Goal: Task Accomplishment & Management: Manage account settings

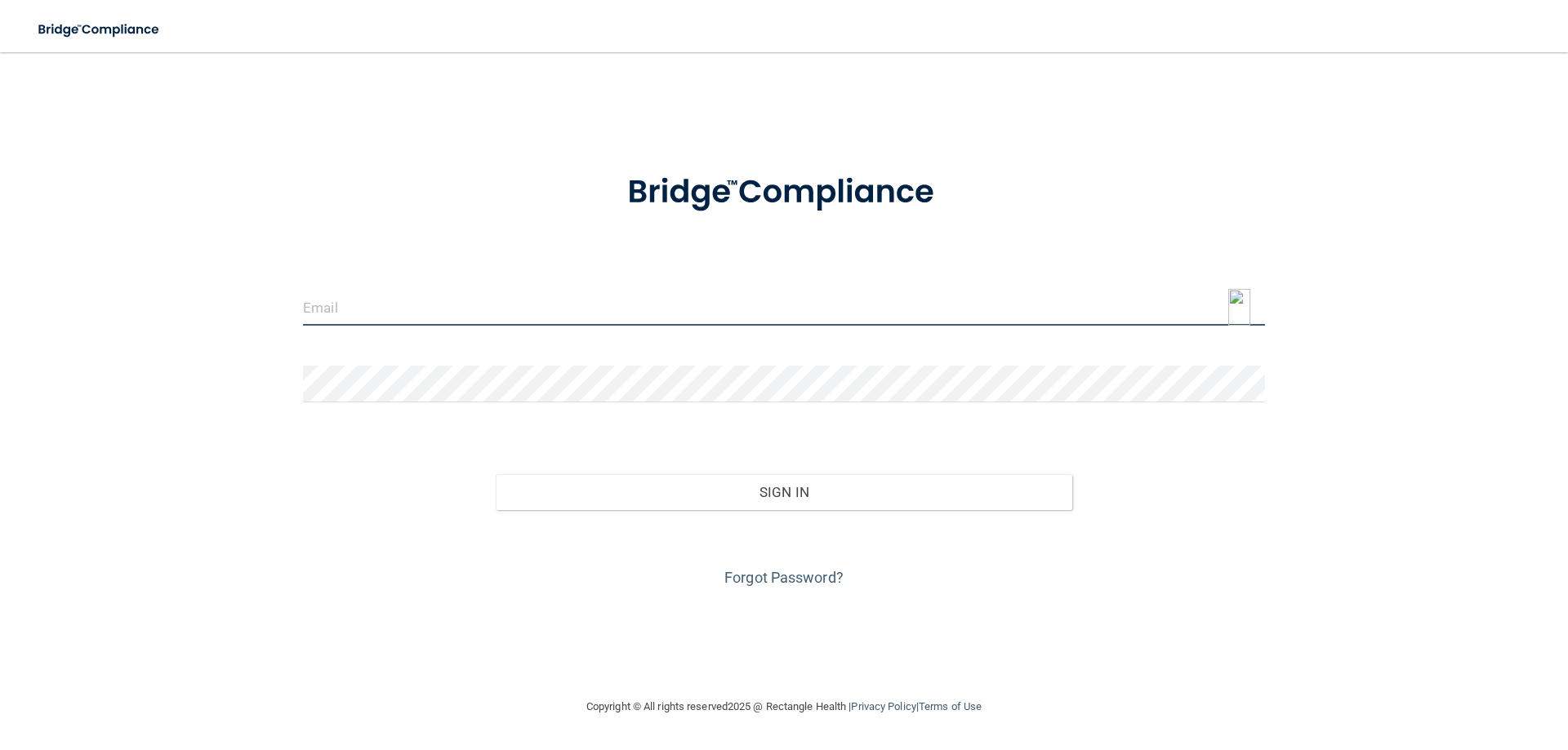
click at [525, 309] on input "email" at bounding box center [784, 307] width 962 height 37
click at [1237, 306] on img at bounding box center [1239, 307] width 22 height 37
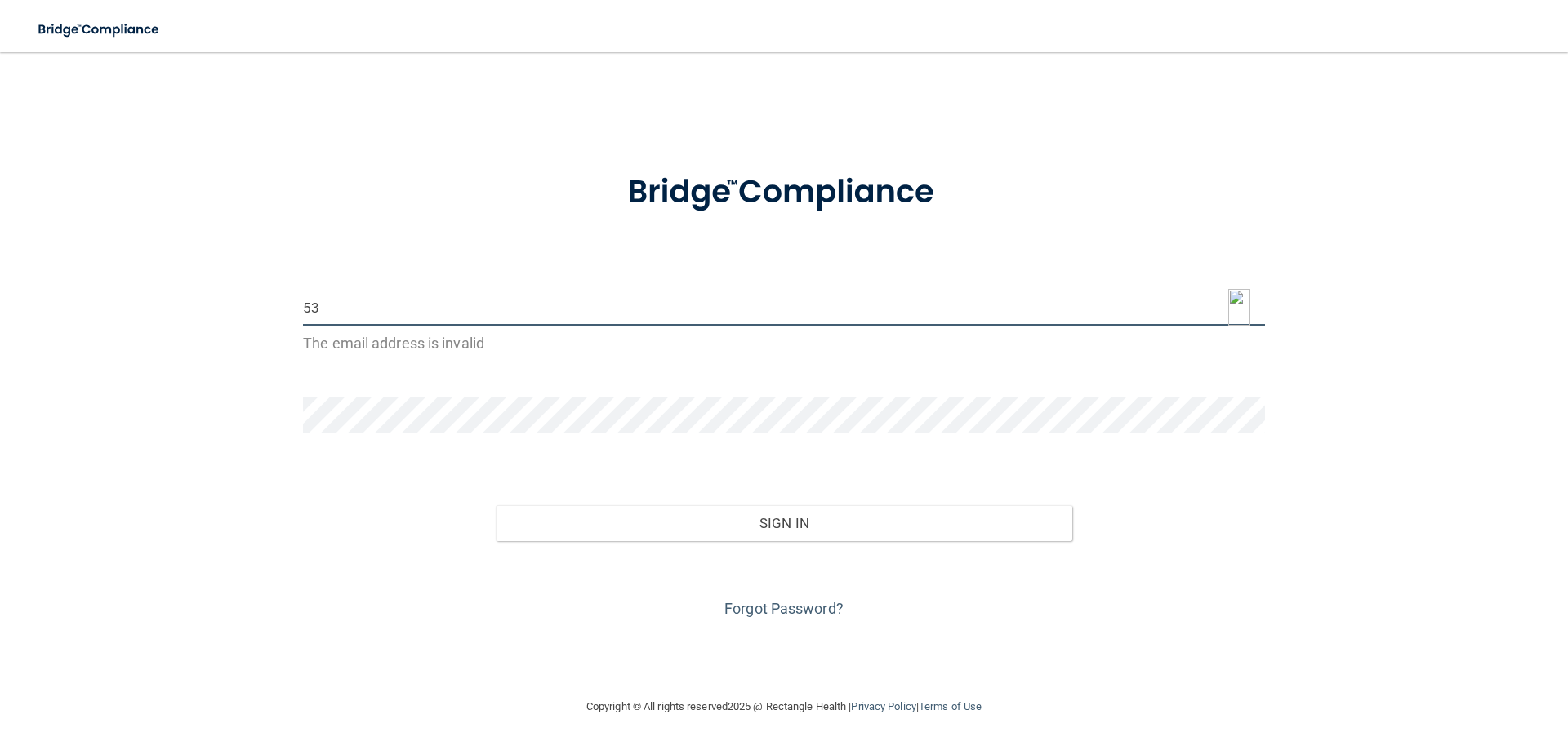
type input "5"
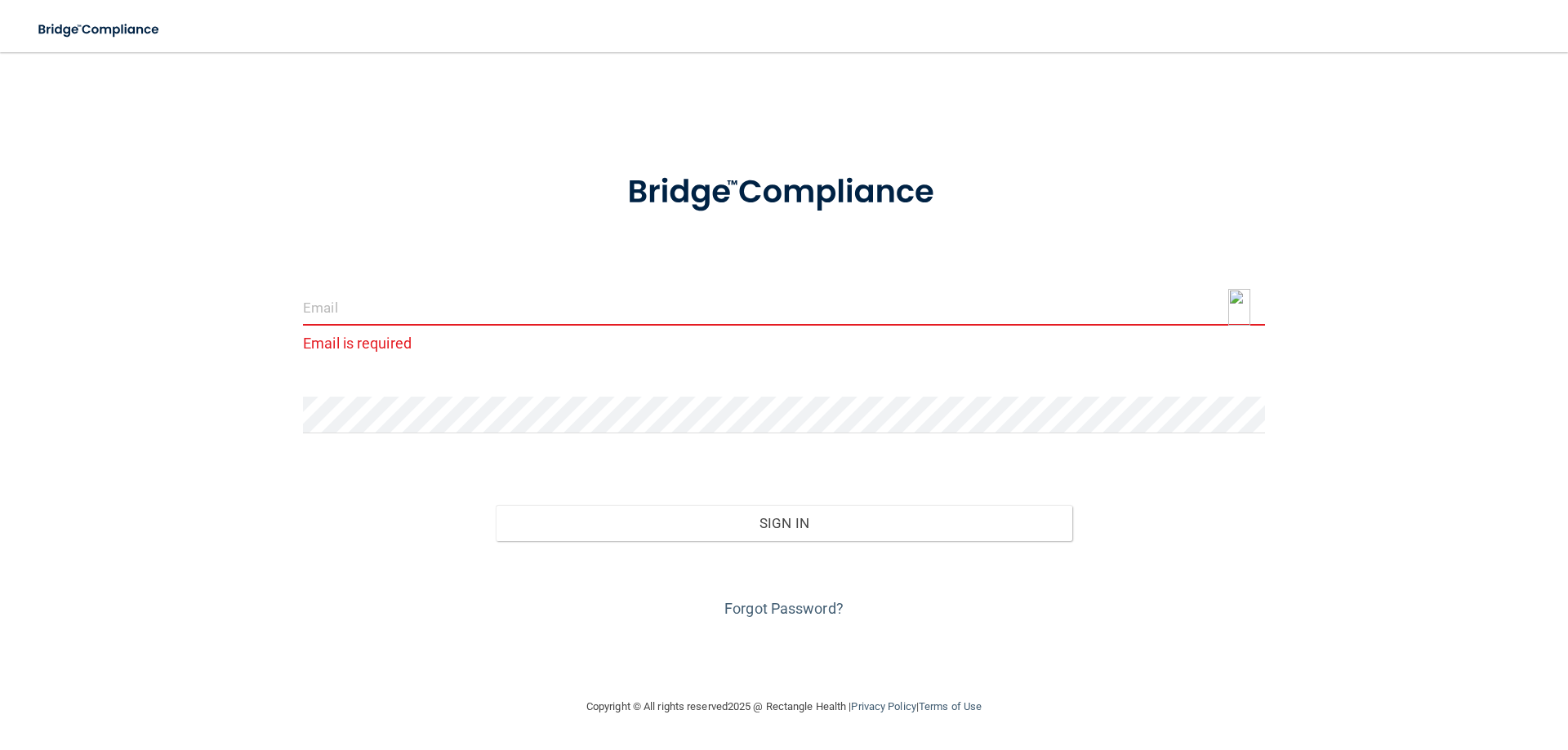
click at [1244, 304] on img at bounding box center [1239, 307] width 22 height 37
type input "[EMAIL_ADDRESS][DOMAIN_NAME]"
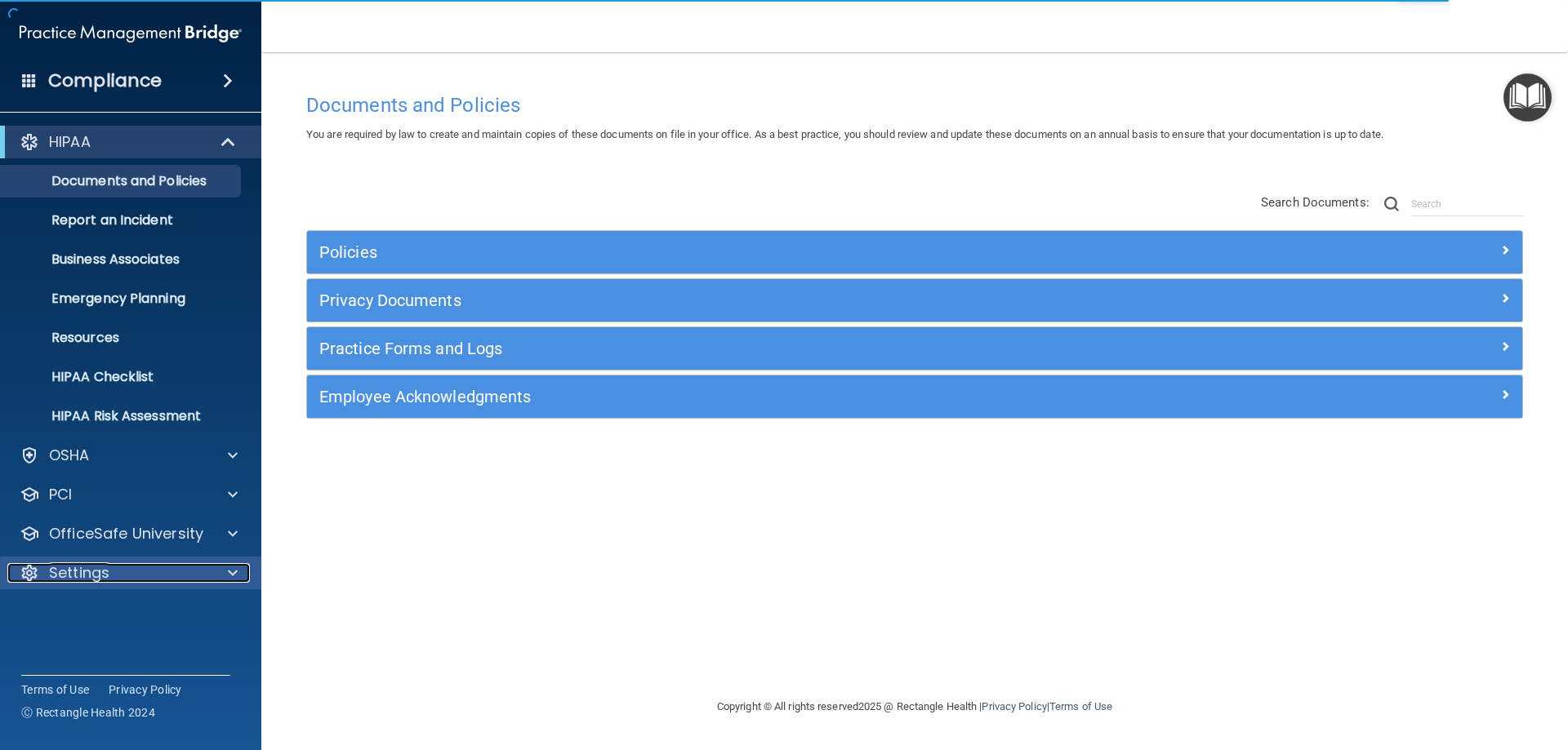
click at [80, 564] on p "Settings" at bounding box center [79, 572] width 60 height 20
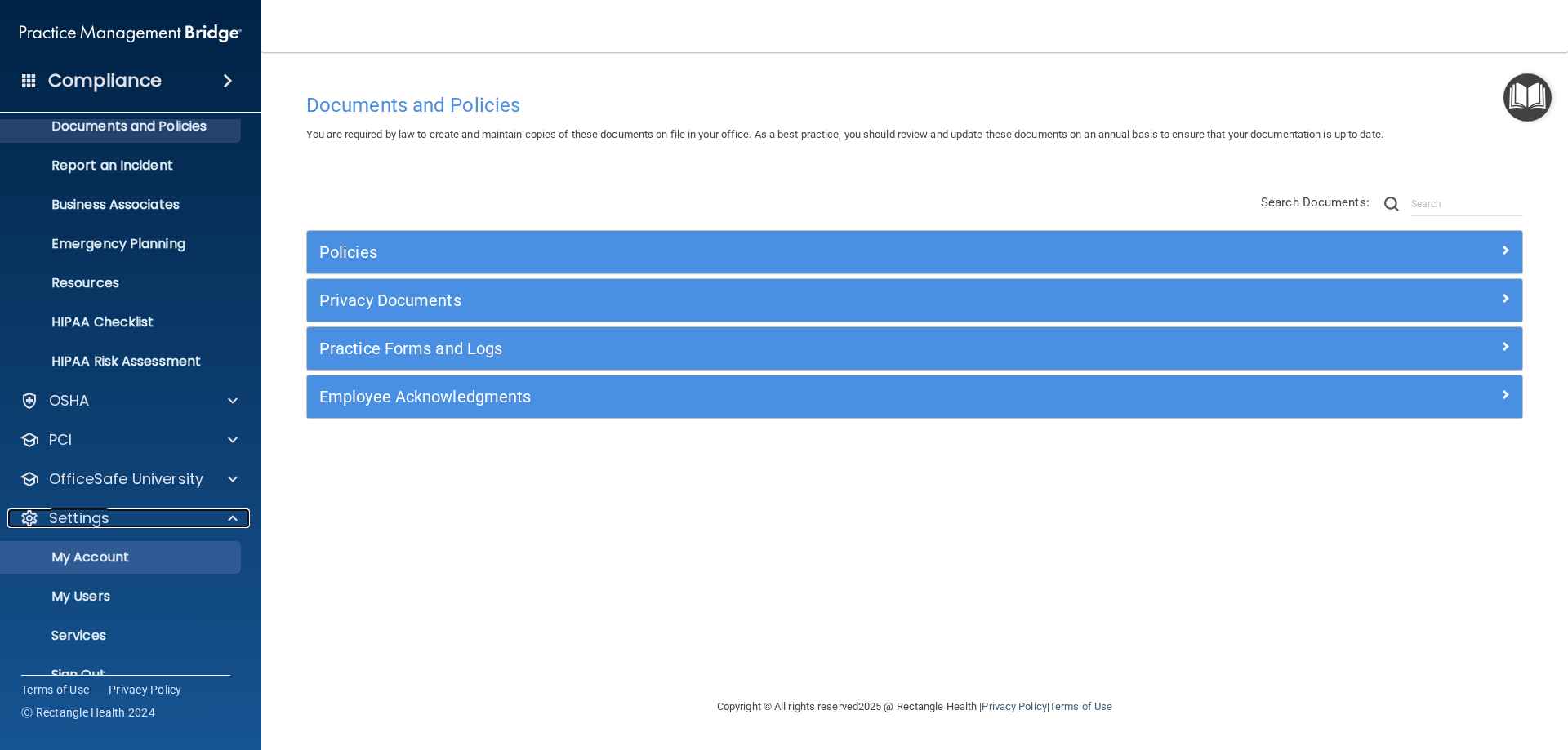
scroll to position [84, 0]
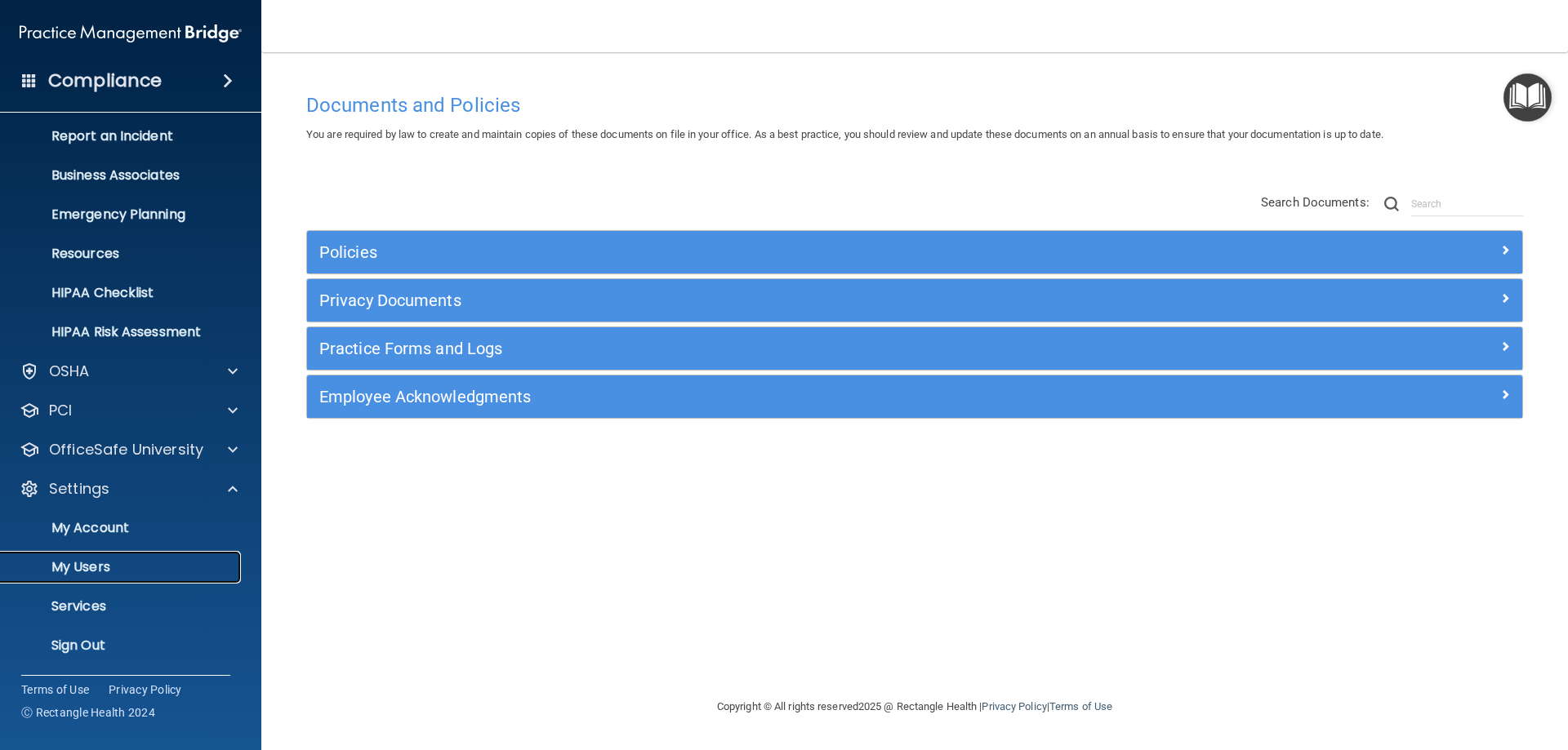
click at [82, 567] on p "My Users" at bounding box center [121, 567] width 223 height 16
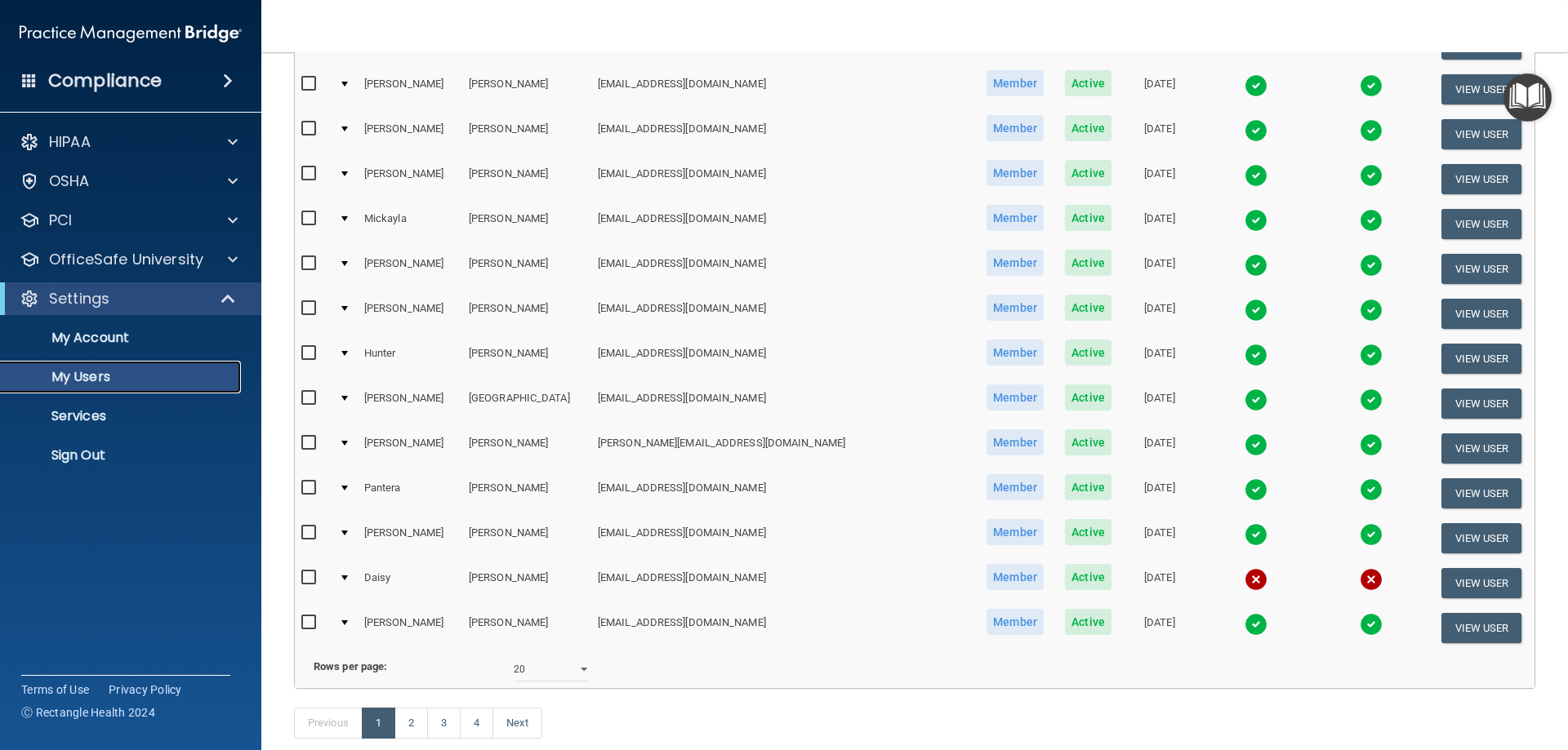
scroll to position [601, 0]
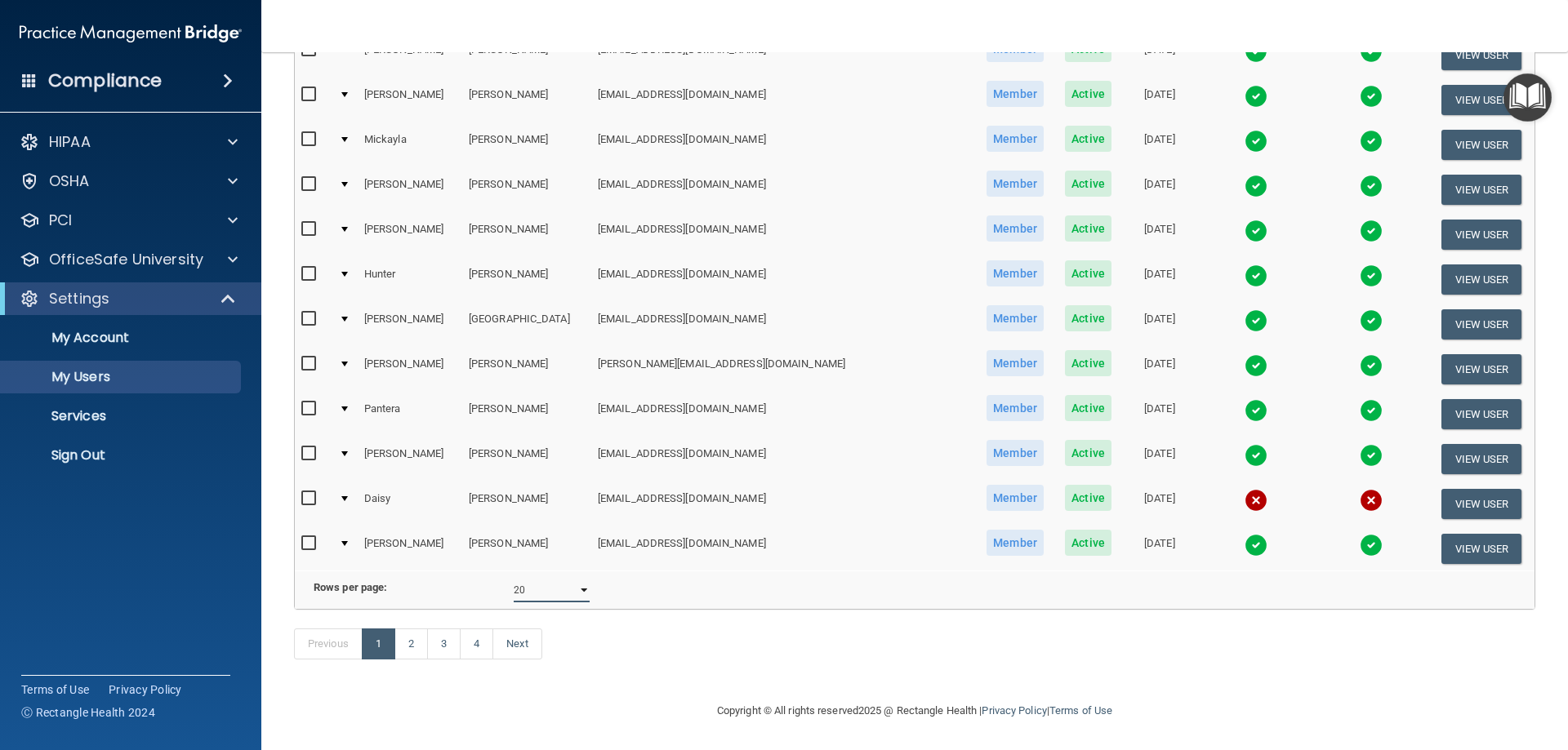
click at [533, 578] on select "10 20 30 40 all" at bounding box center [551, 590] width 76 height 25
select select "62"
click at [514, 578] on select "10 20 30 40 all" at bounding box center [551, 590] width 76 height 25
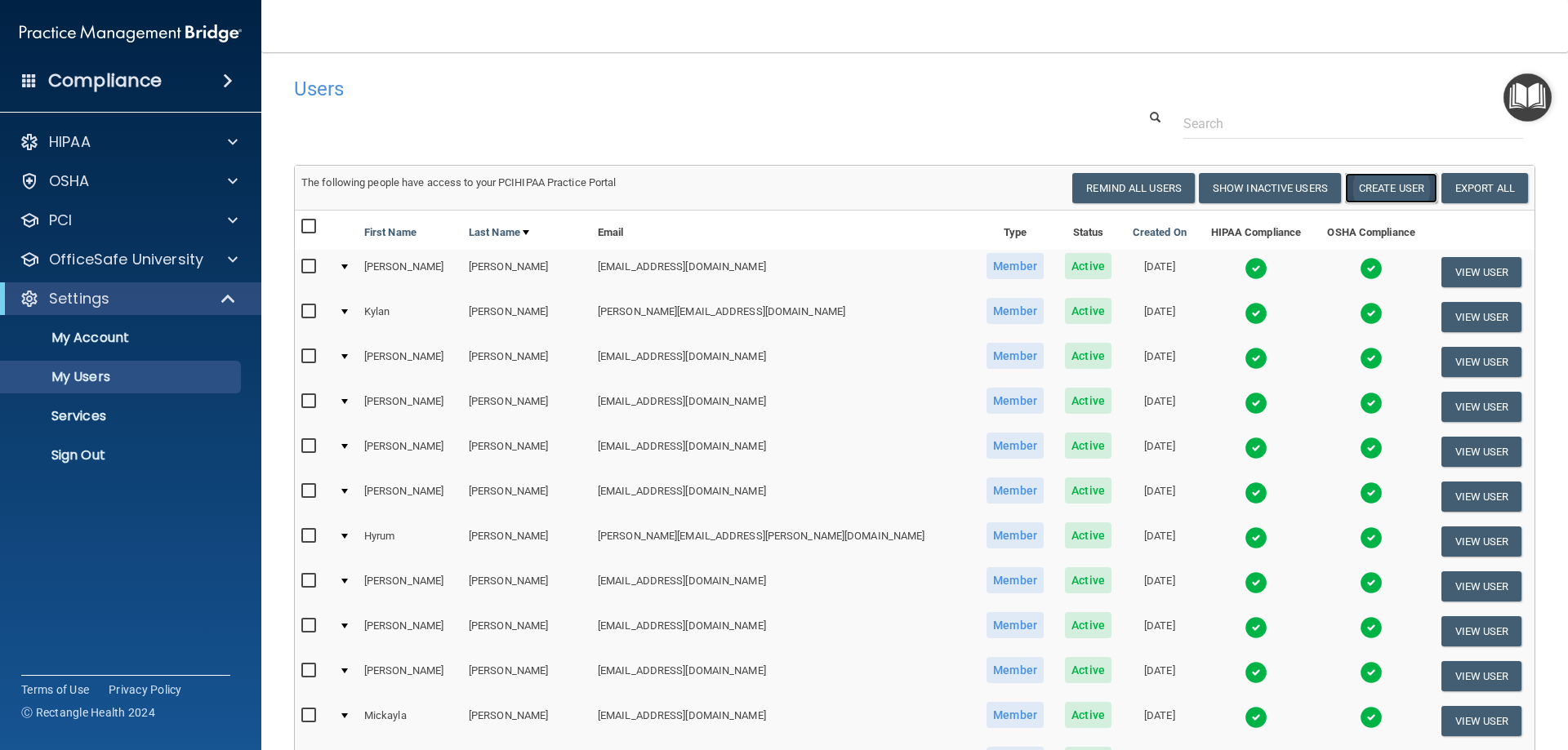
click at [1359, 195] on button "Create User" at bounding box center [1390, 189] width 93 height 31
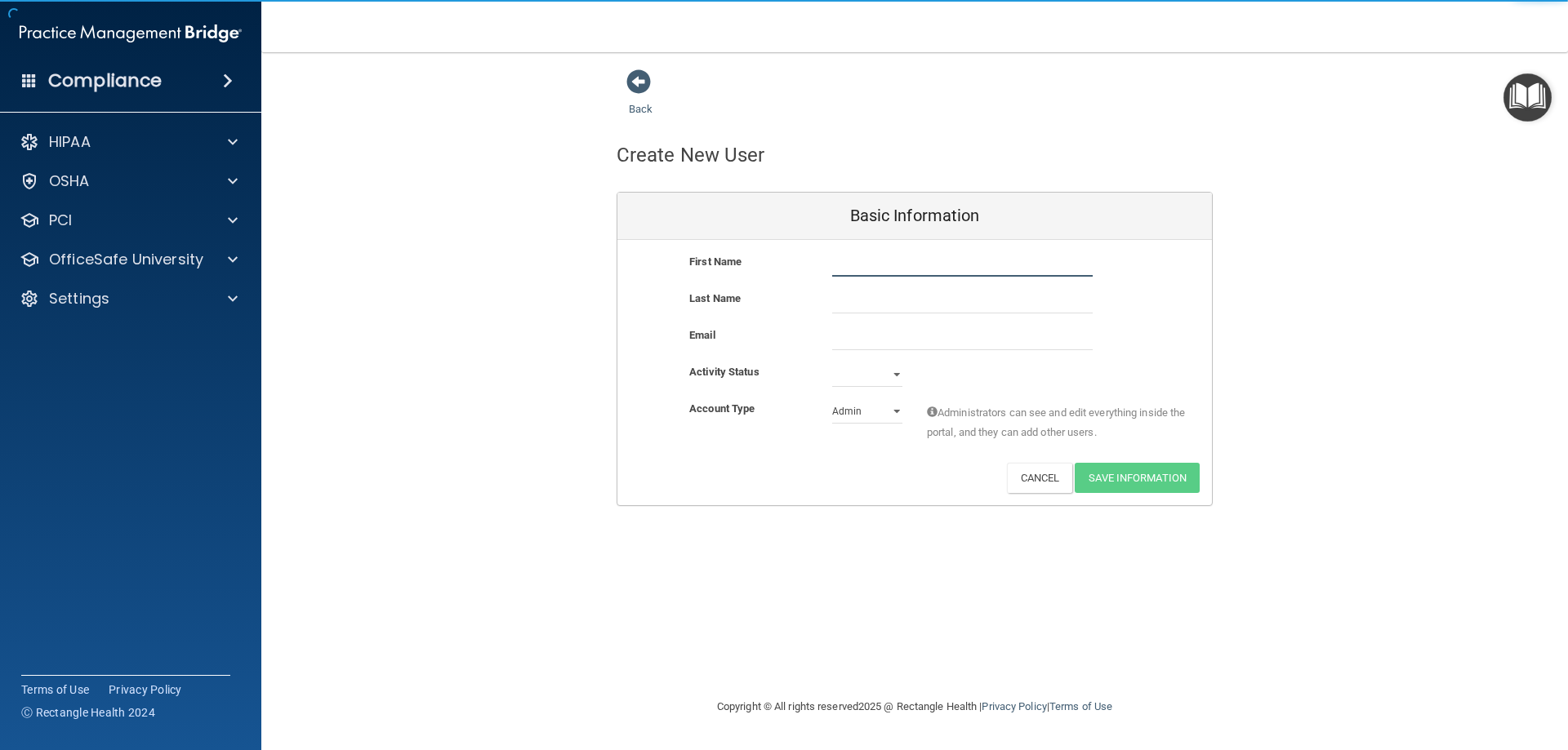
click at [866, 258] on input "text" at bounding box center [962, 264] width 261 height 25
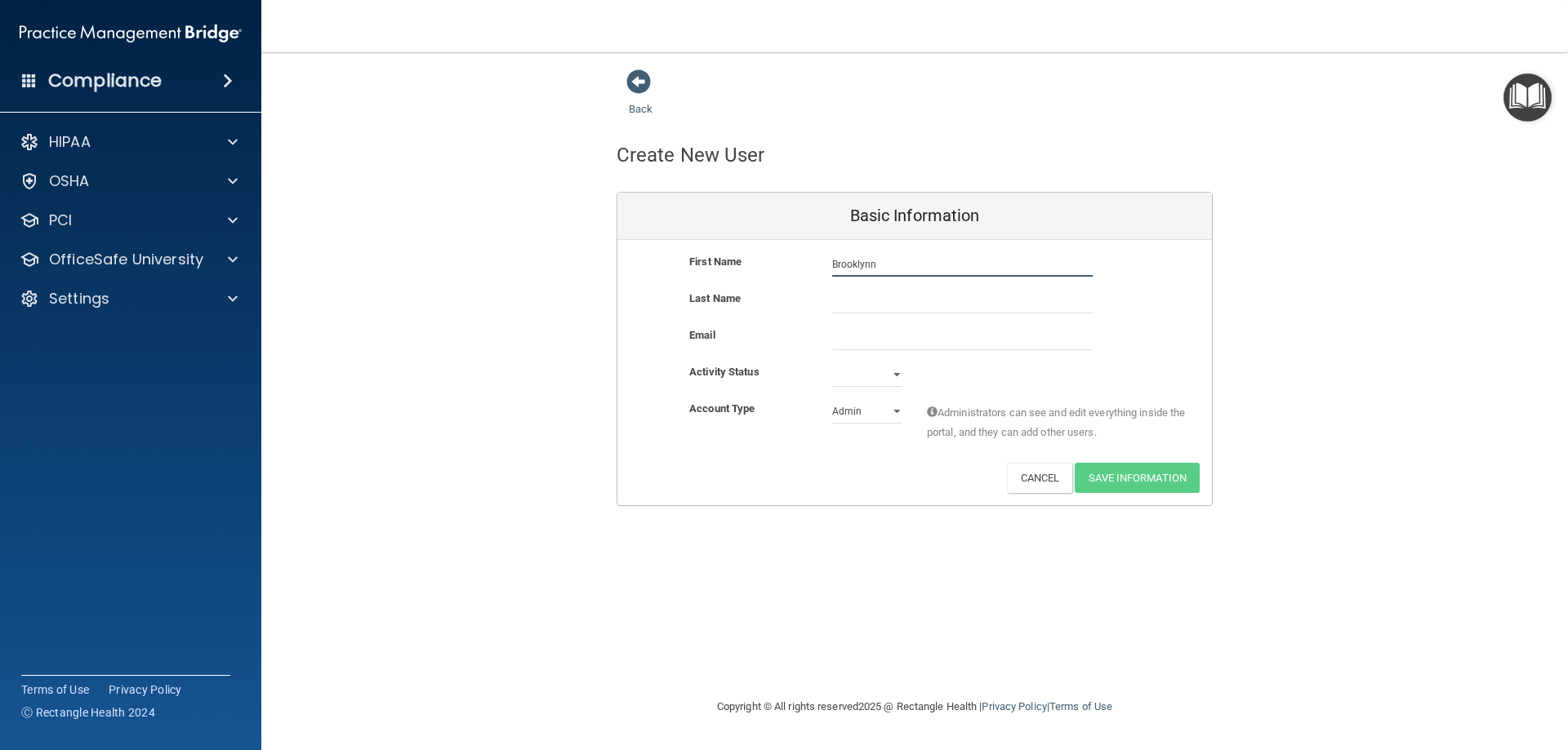
type input "Brooklynn"
type input "[PERSON_NAME]"
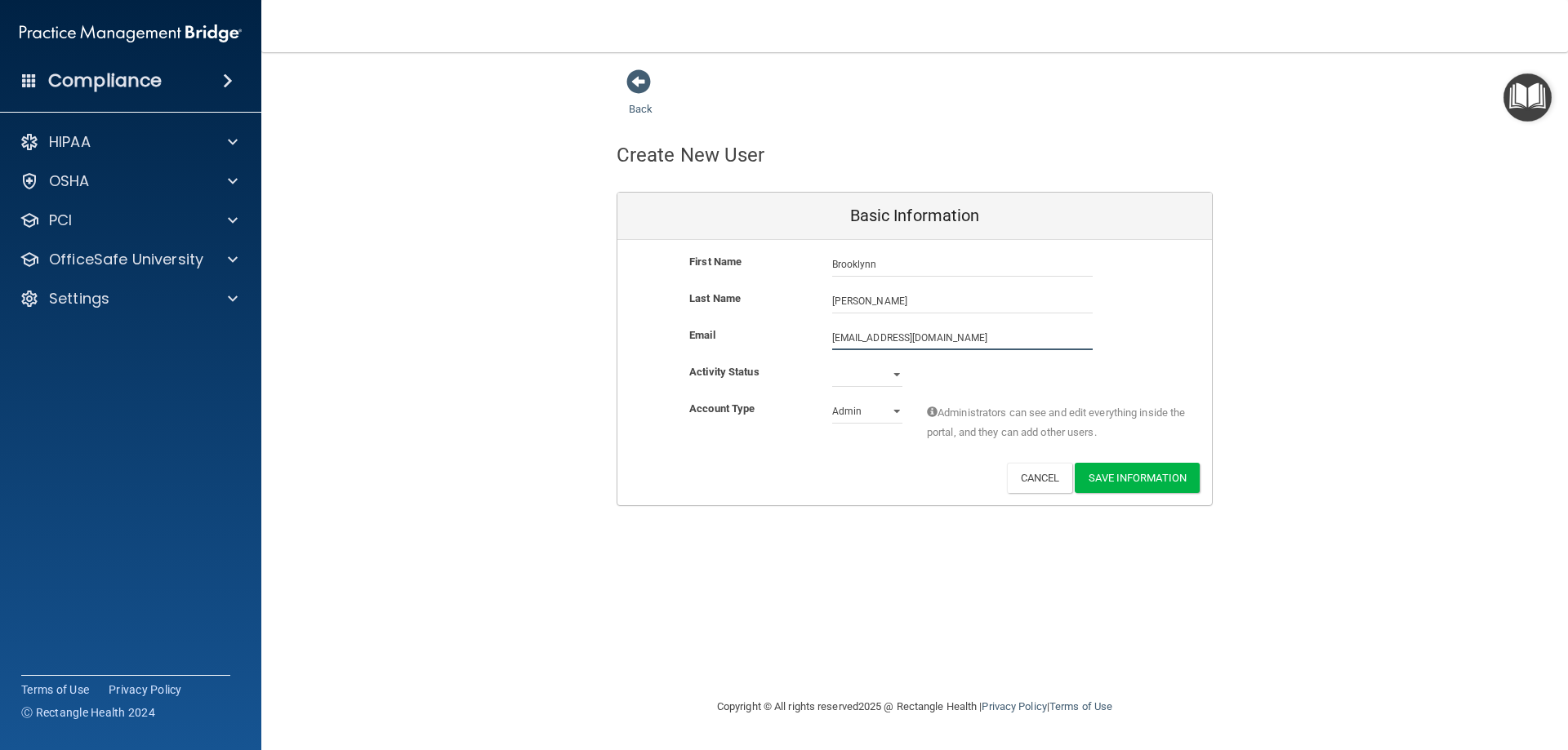
type input "[EMAIL_ADDRESS][DOMAIN_NAME]"
click at [897, 383] on select "Active Inactive" at bounding box center [867, 378] width 71 height 25
select select "active"
click at [832, 363] on select "Active Inactive" at bounding box center [867, 375] width 71 height 25
click at [861, 400] on select "Admin Member" at bounding box center [867, 411] width 71 height 25
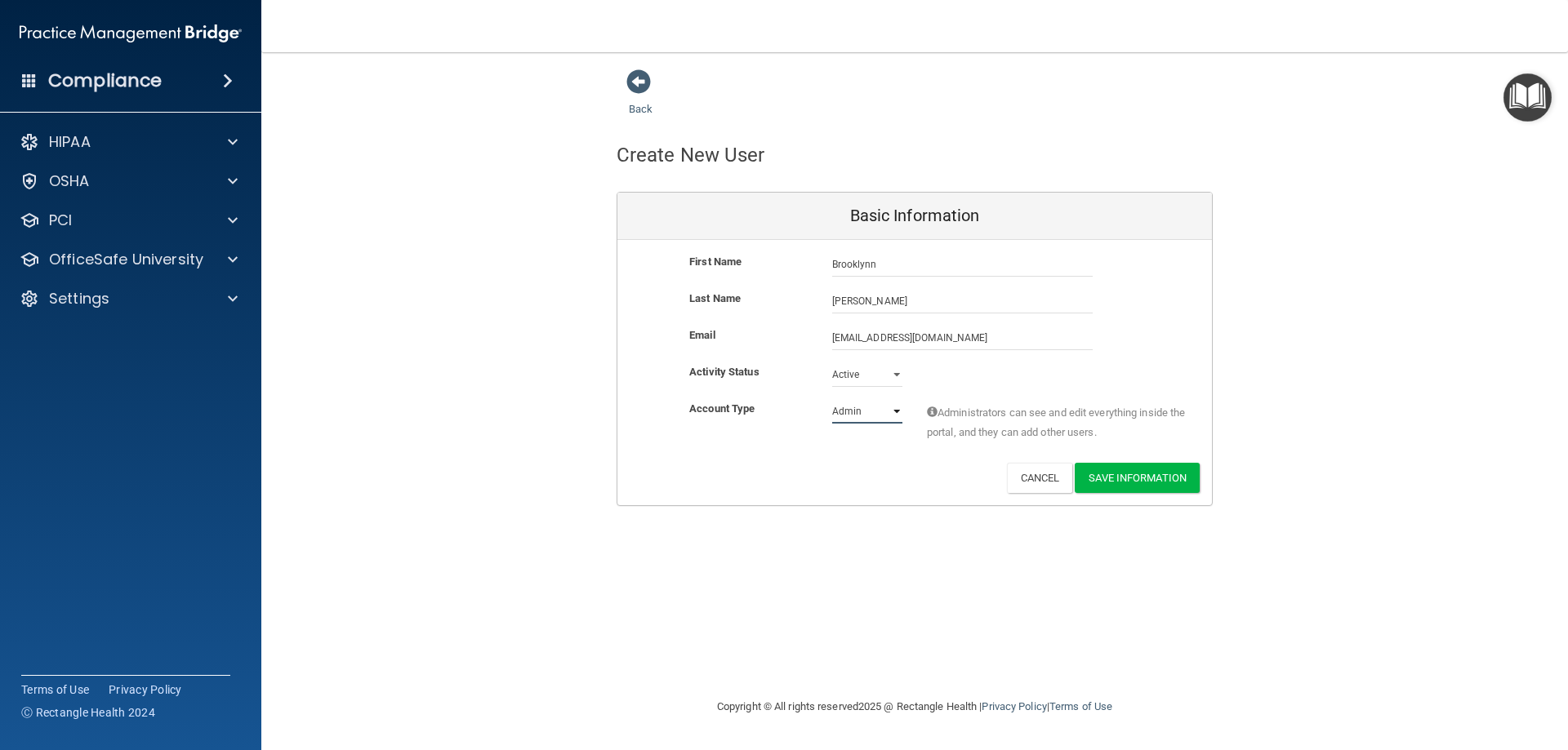
select select "practice_member"
click at [832, 399] on select "Admin Member" at bounding box center [867, 411] width 71 height 25
click at [1149, 479] on button "Save Information" at bounding box center [1137, 478] width 125 height 31
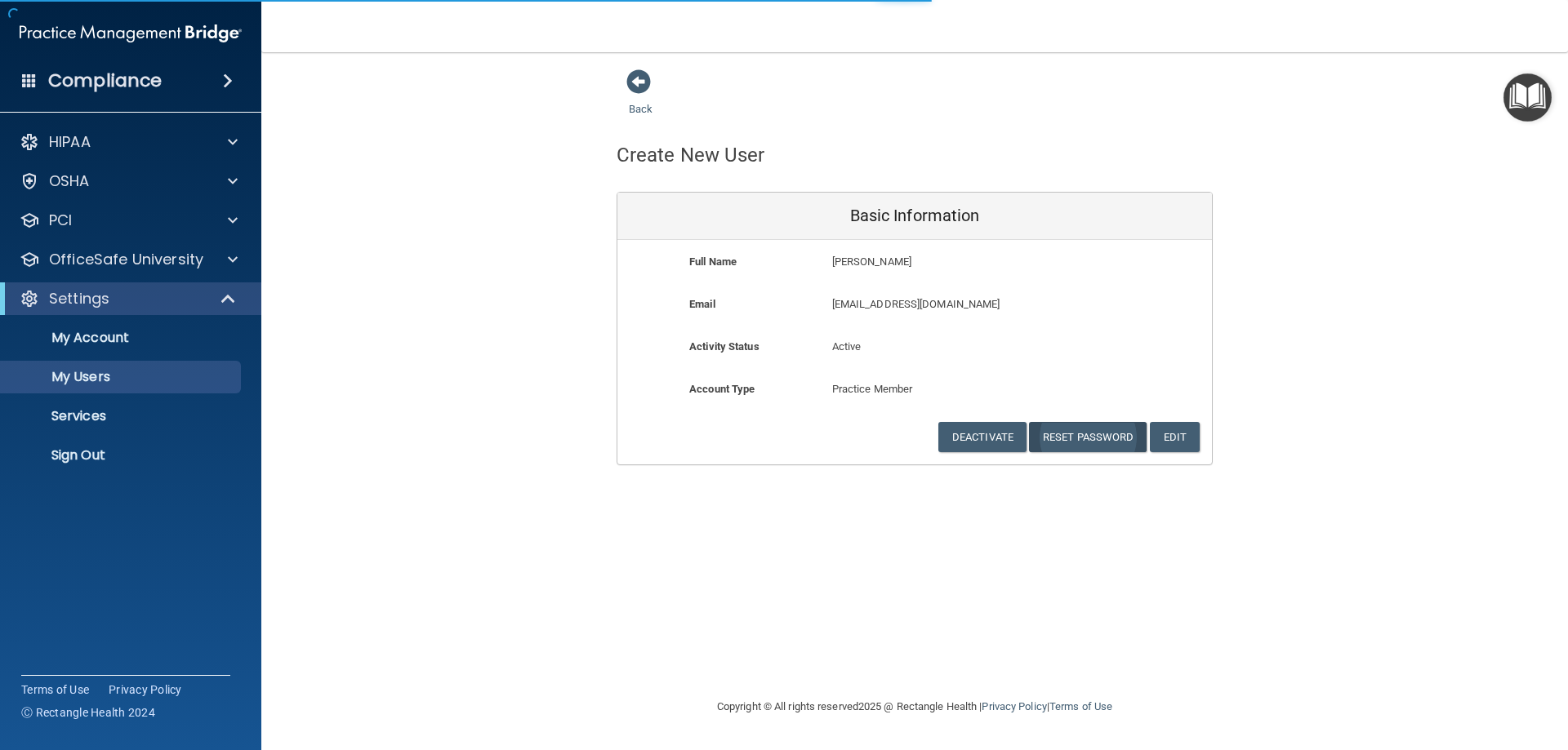
select select "20"
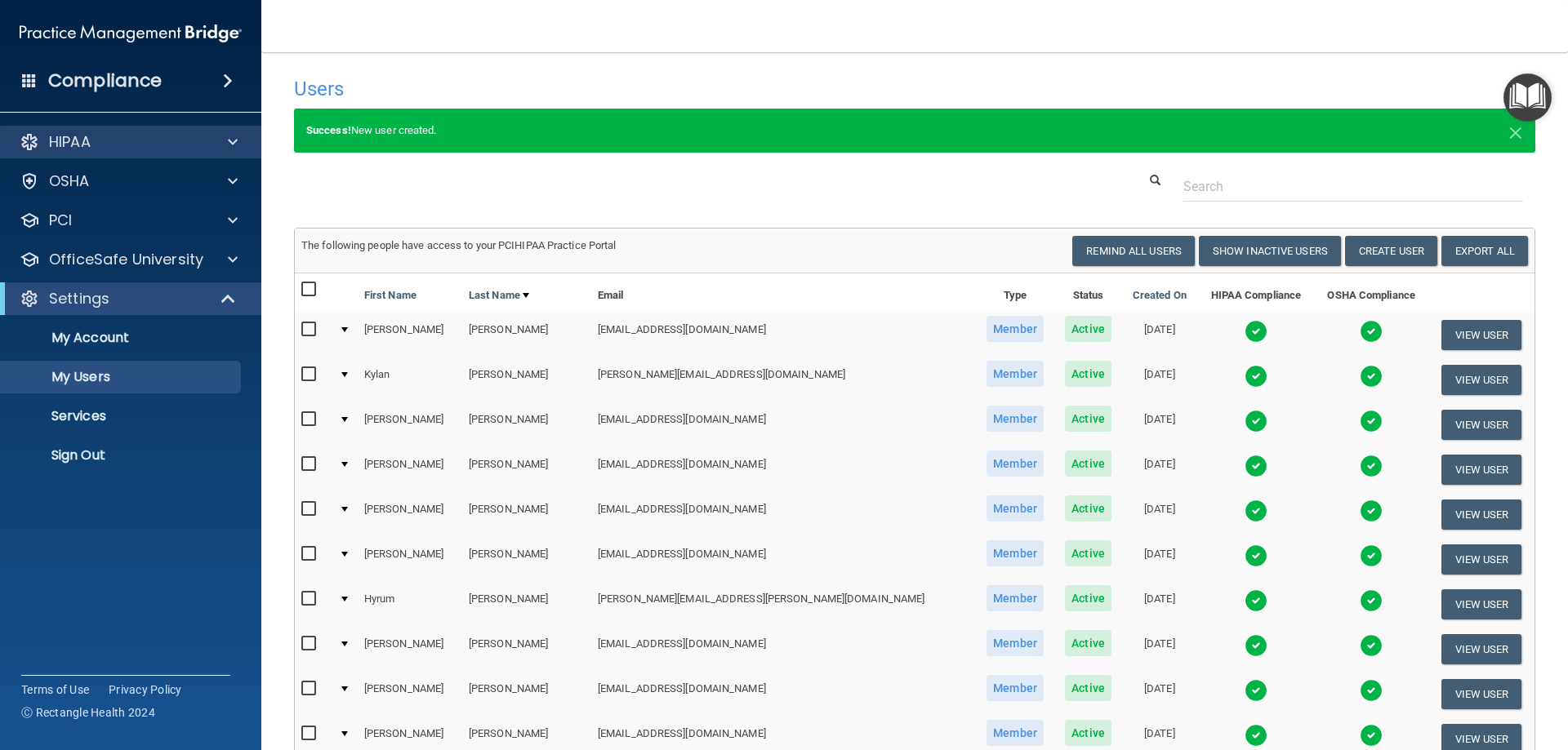
click at [82, 128] on div "HIPAA" at bounding box center [131, 142] width 262 height 32
click at [74, 142] on p "HIPAA" at bounding box center [70, 142] width 42 height 20
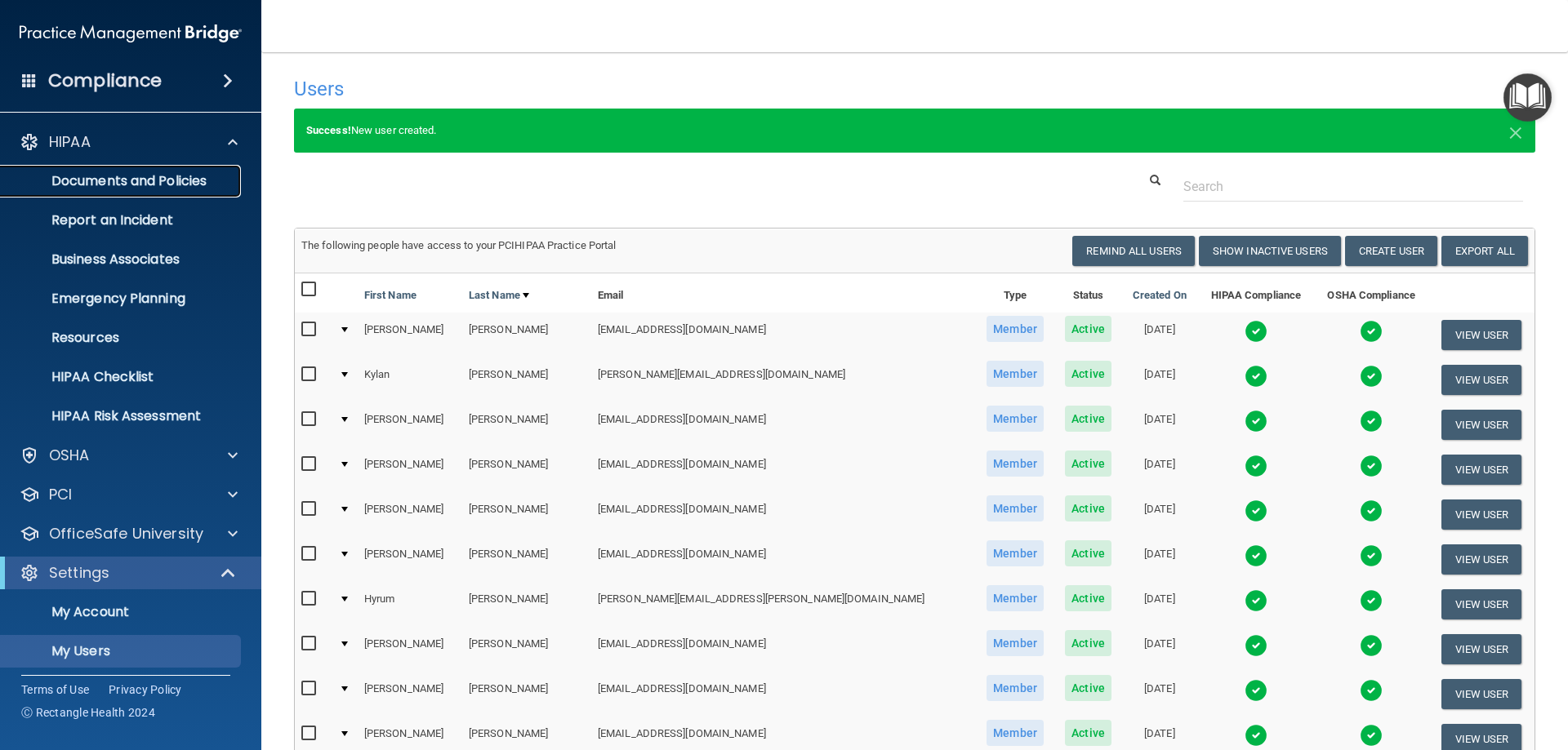
click at [81, 179] on p "Documents and Policies" at bounding box center [121, 181] width 223 height 16
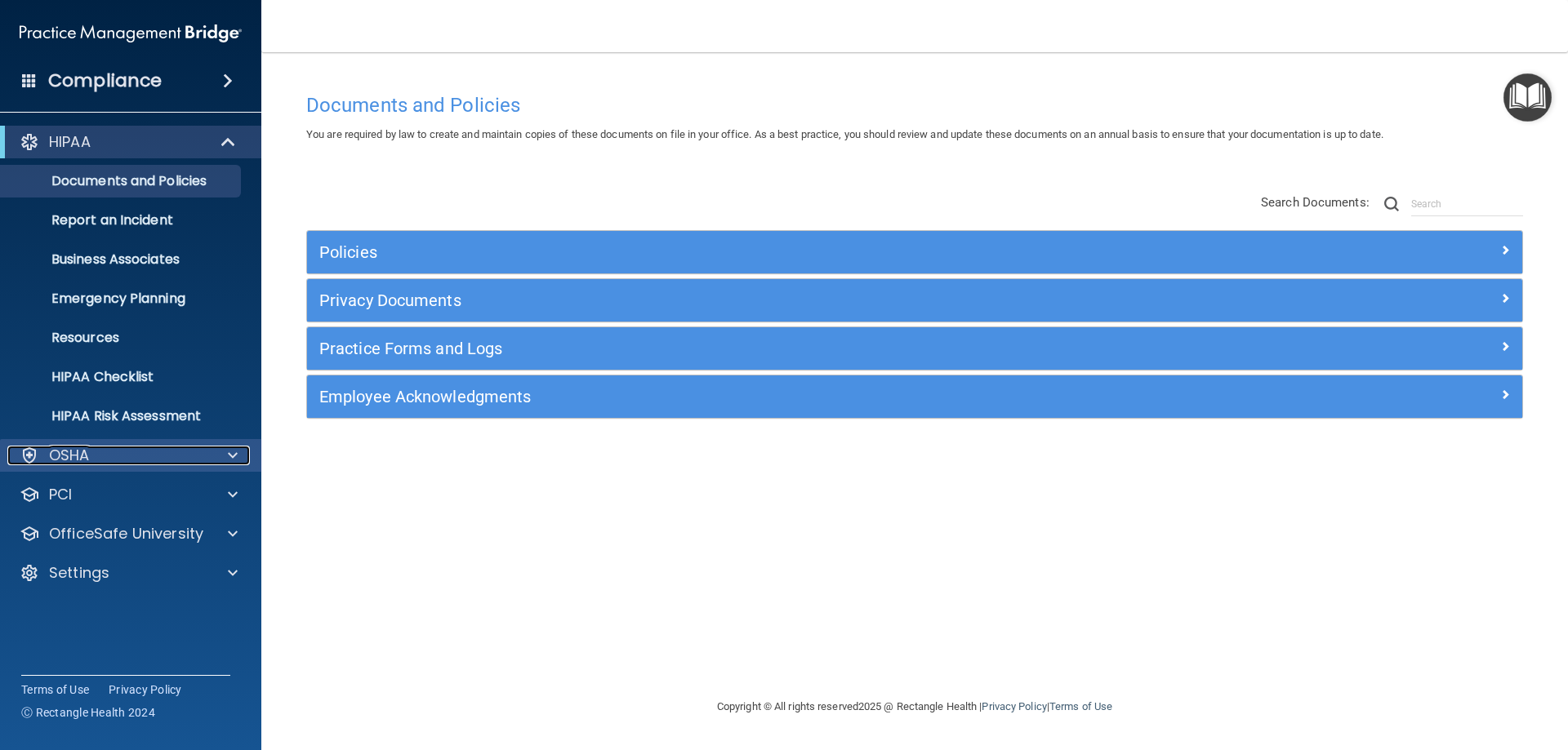
click at [93, 460] on div "OSHA" at bounding box center [109, 455] width 202 height 20
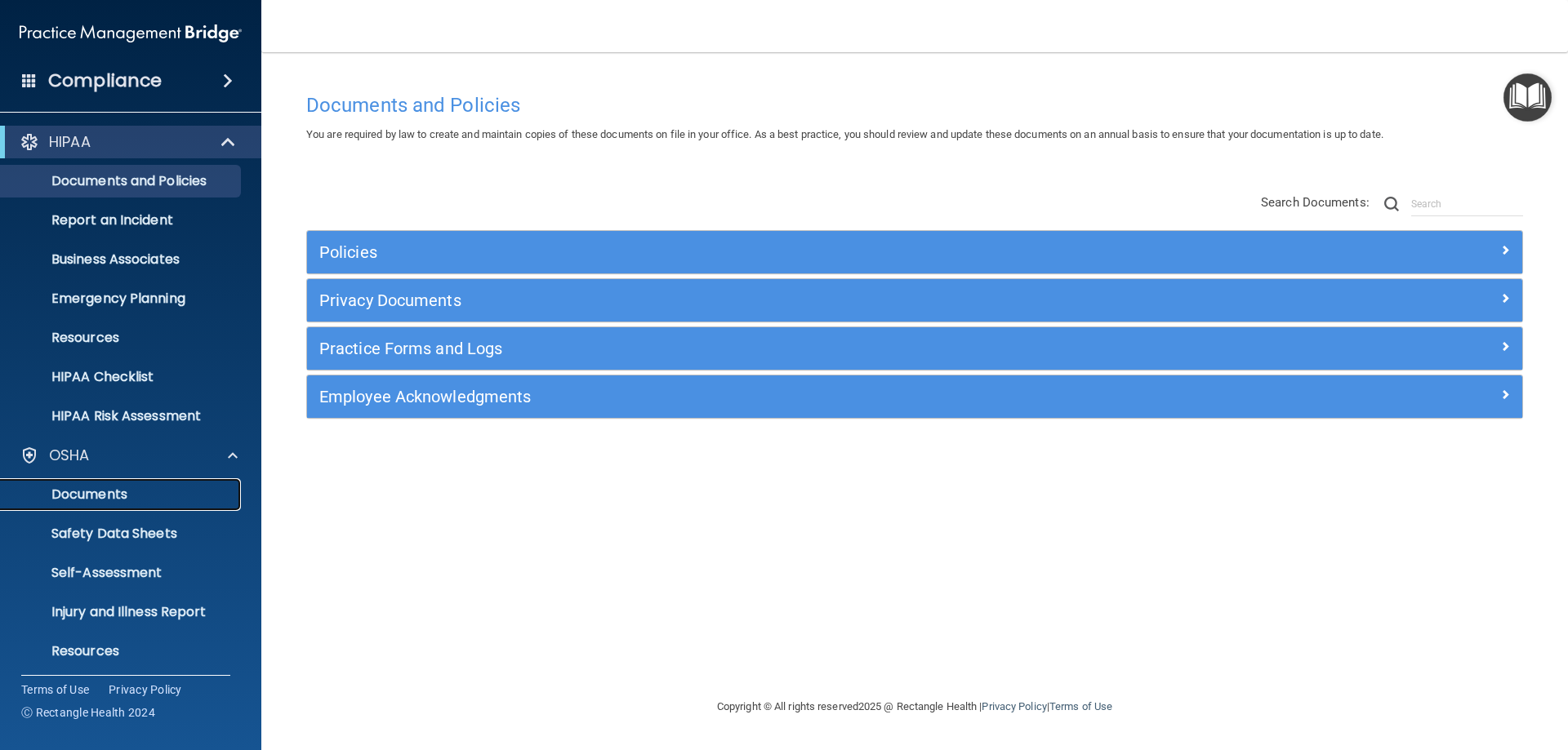
click at [65, 501] on p "Documents" at bounding box center [121, 494] width 223 height 16
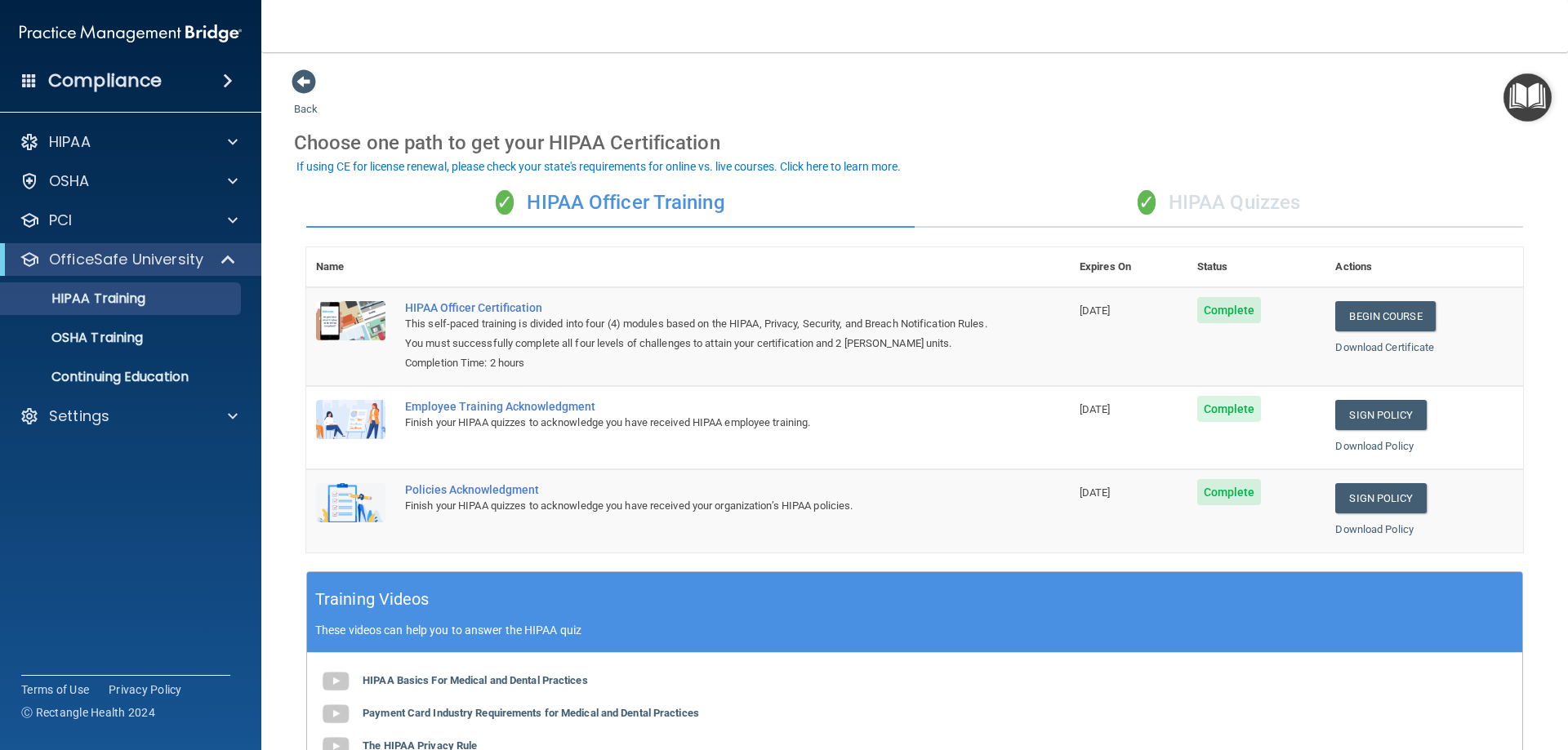
click at [1254, 202] on div "✓ HIPAA Quizzes" at bounding box center [1219, 204] width 608 height 49
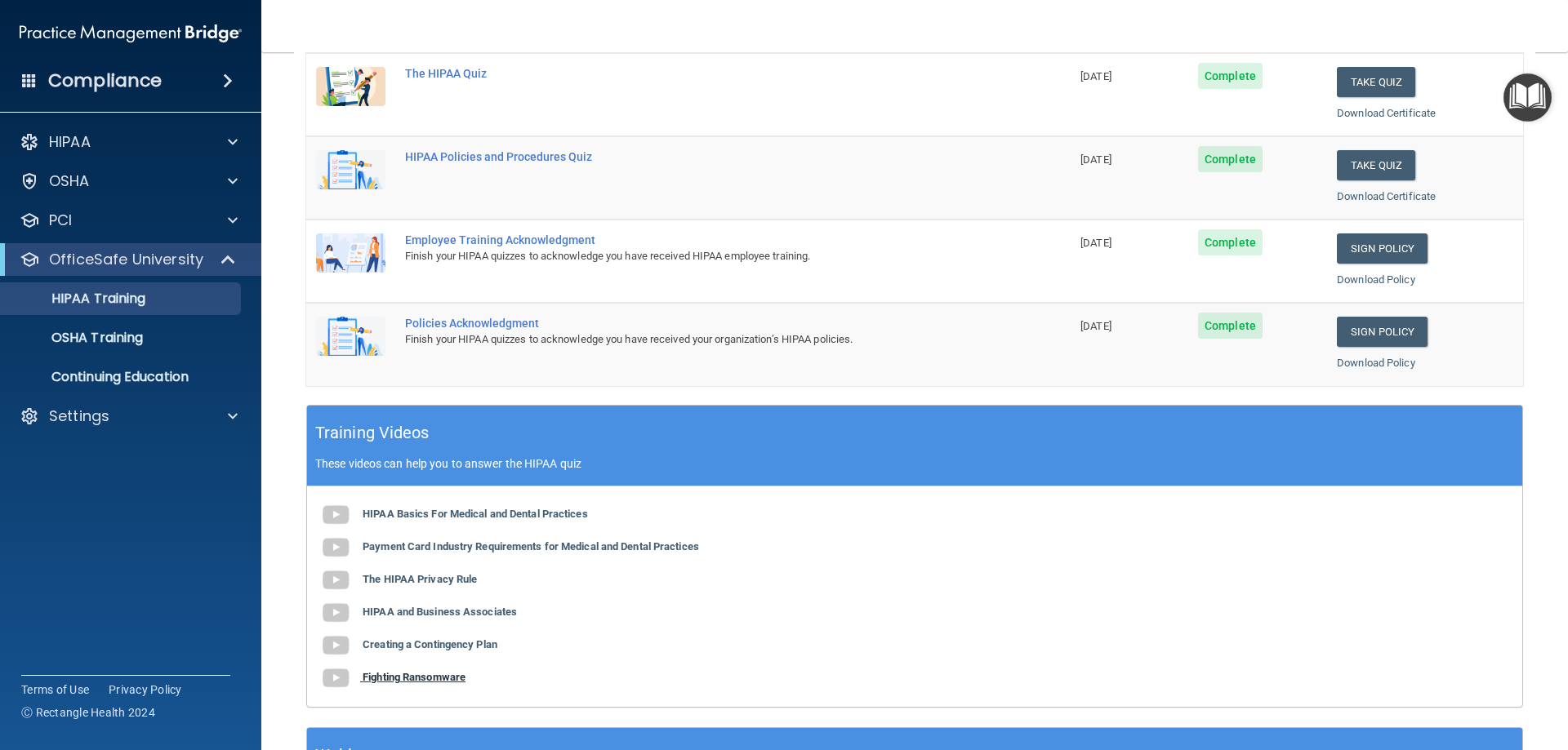
scroll to position [316, 0]
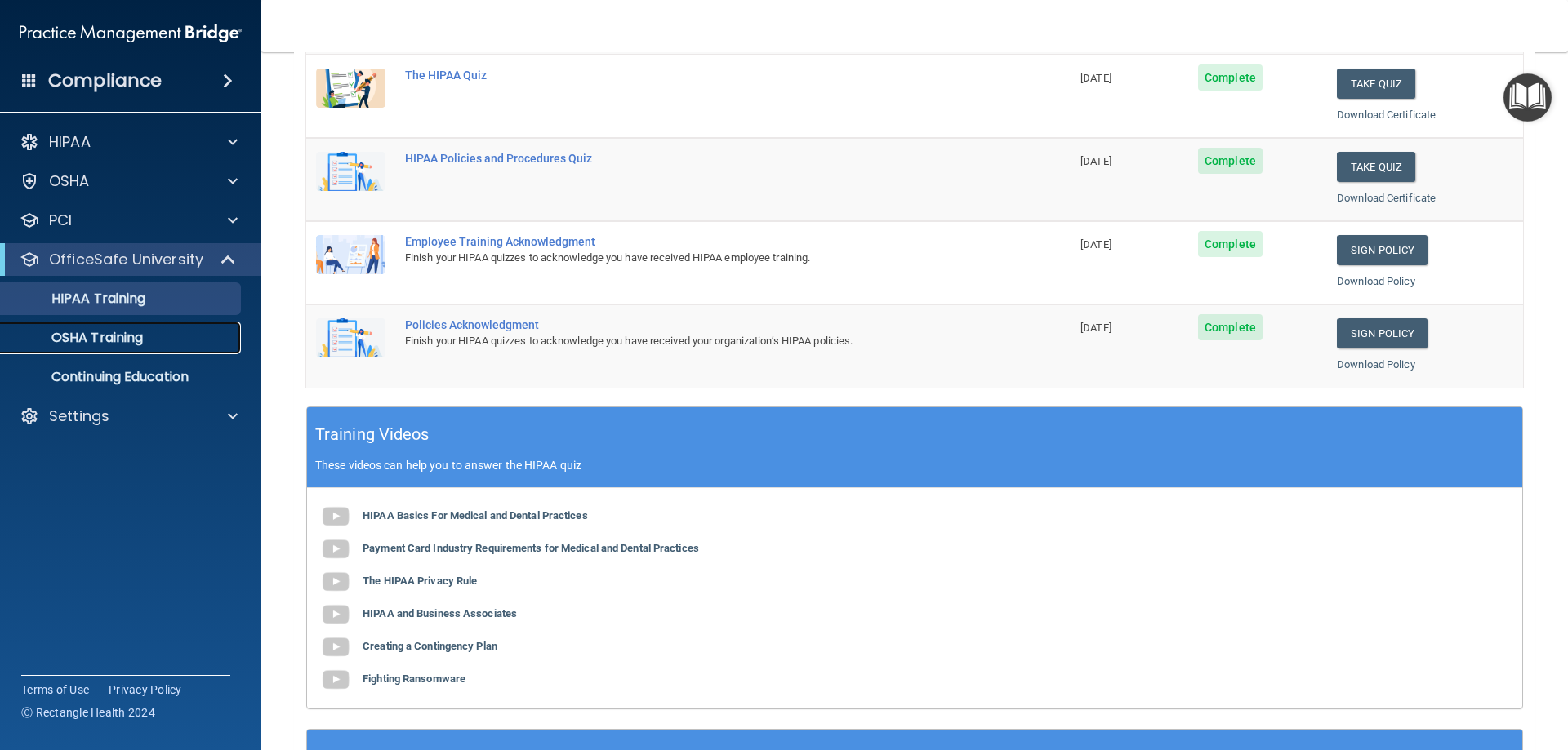
click at [116, 337] on p "OSHA Training" at bounding box center [76, 337] width 133 height 16
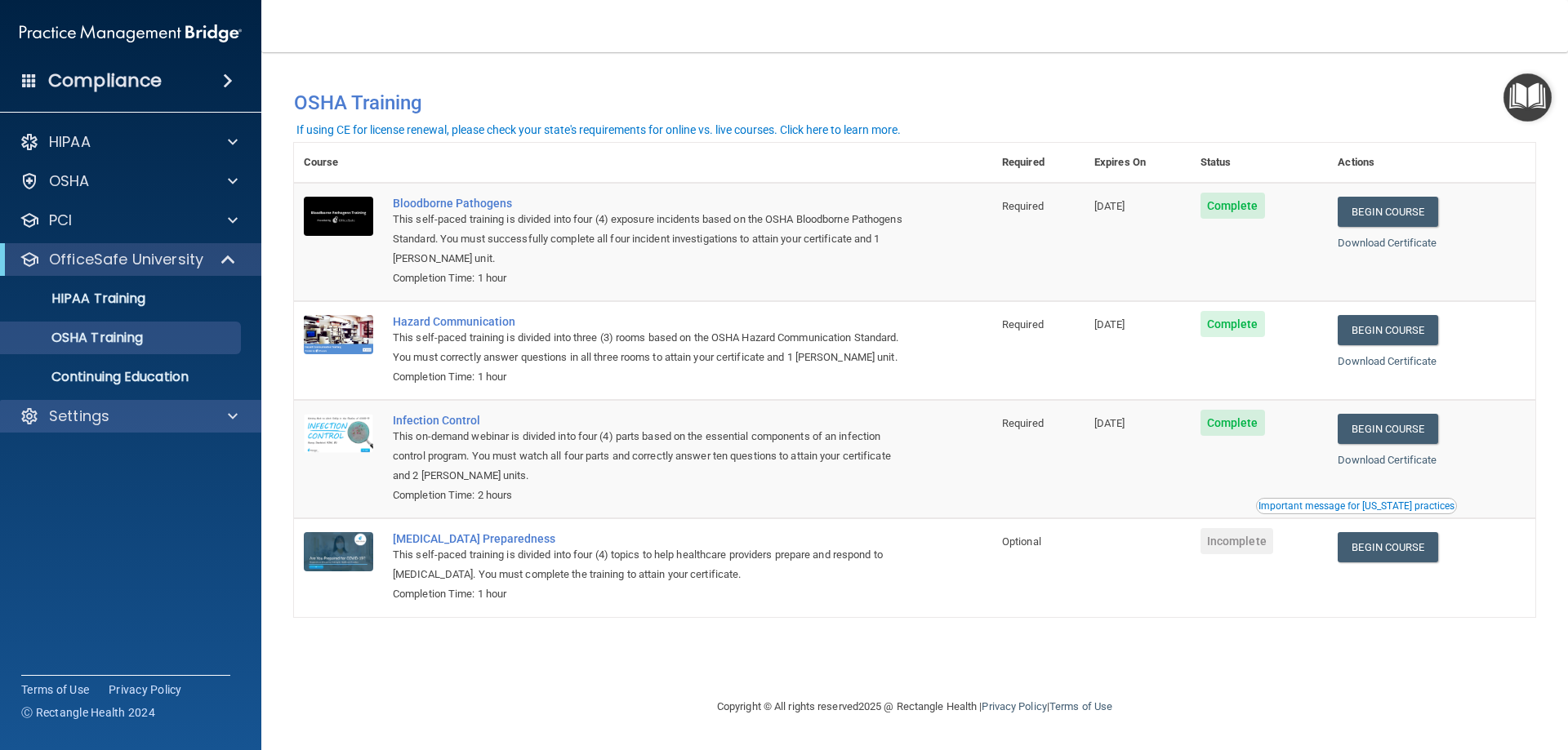
click at [95, 400] on div "Settings" at bounding box center [131, 416] width 262 height 32
click at [84, 420] on p "Settings" at bounding box center [79, 416] width 60 height 20
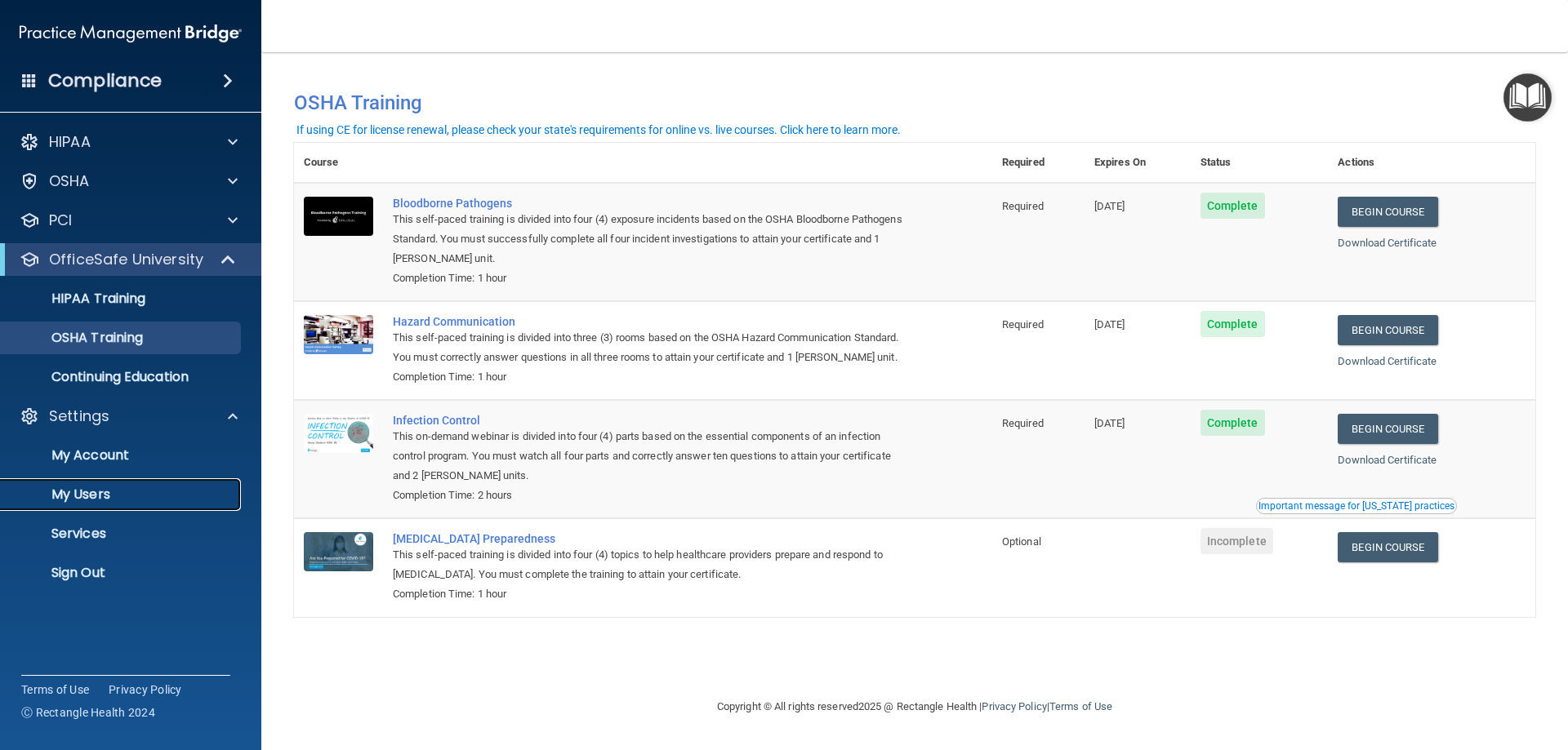
click at [90, 500] on p "My Users" at bounding box center [121, 494] width 223 height 16
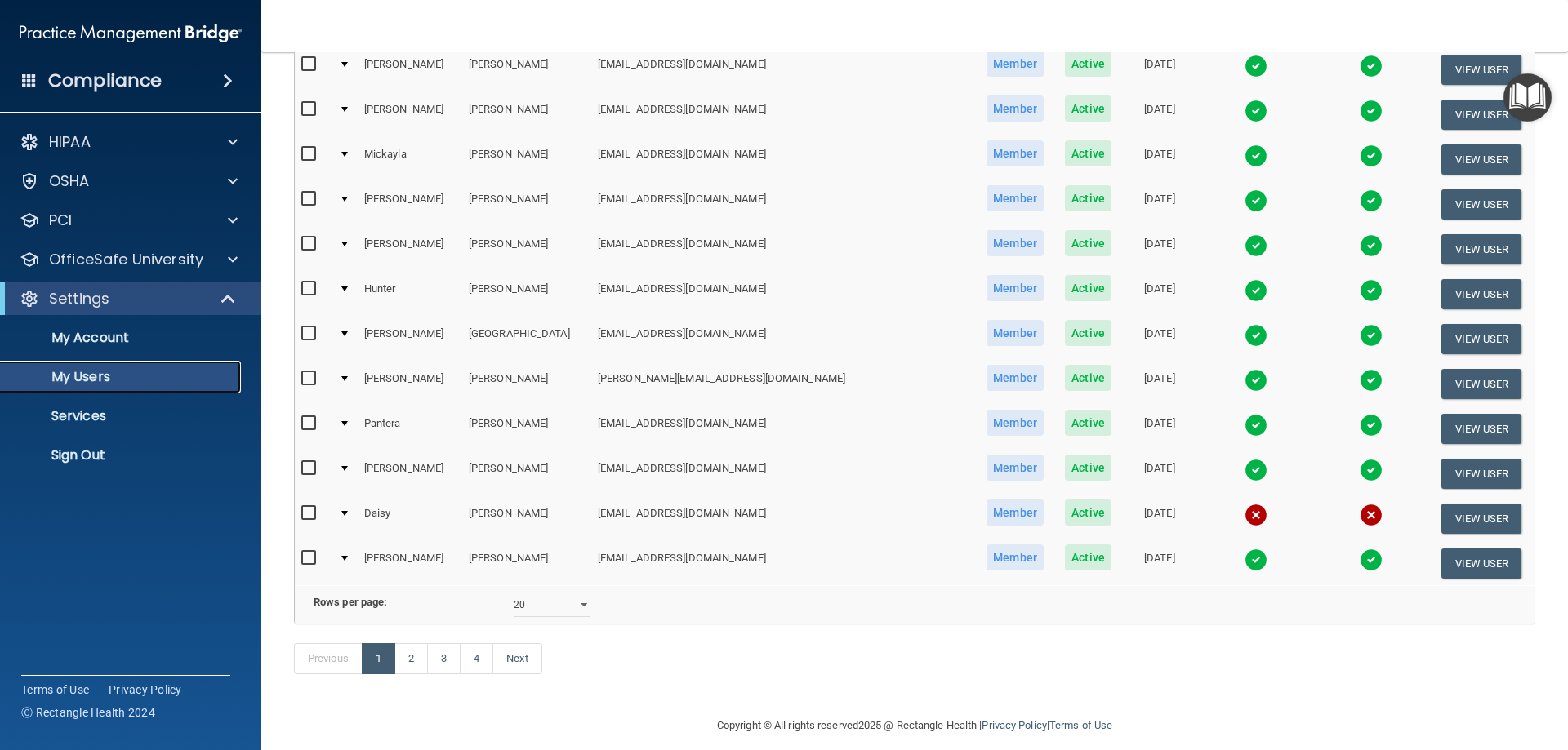
scroll to position [572, 0]
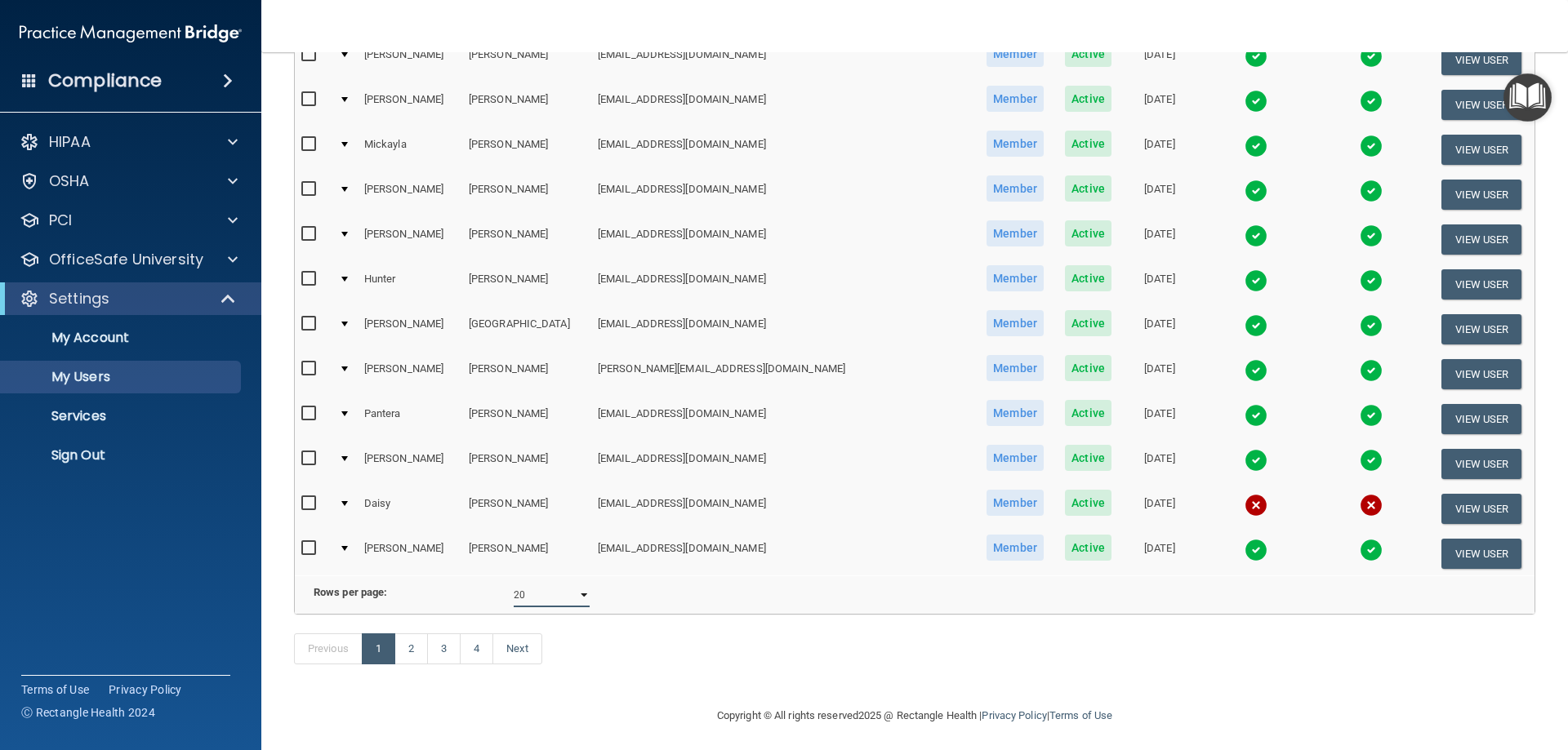
click at [541, 607] on select "10 20 30 40 all" at bounding box center [551, 595] width 76 height 25
select select "63"
click at [514, 595] on select "10 20 30 40 all" at bounding box center [551, 595] width 76 height 25
